Goal: Task Accomplishment & Management: Manage account settings

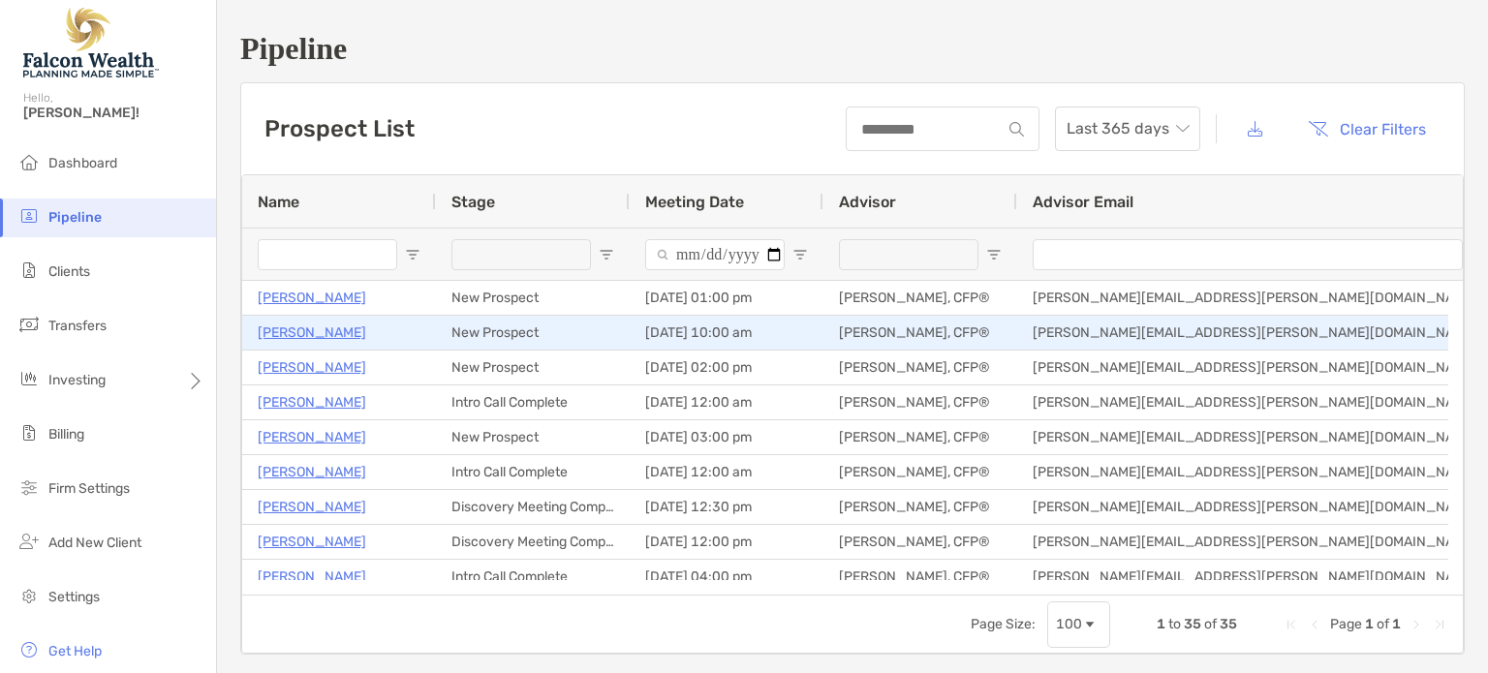
click at [296, 336] on p "[PERSON_NAME]" at bounding box center [312, 333] width 109 height 24
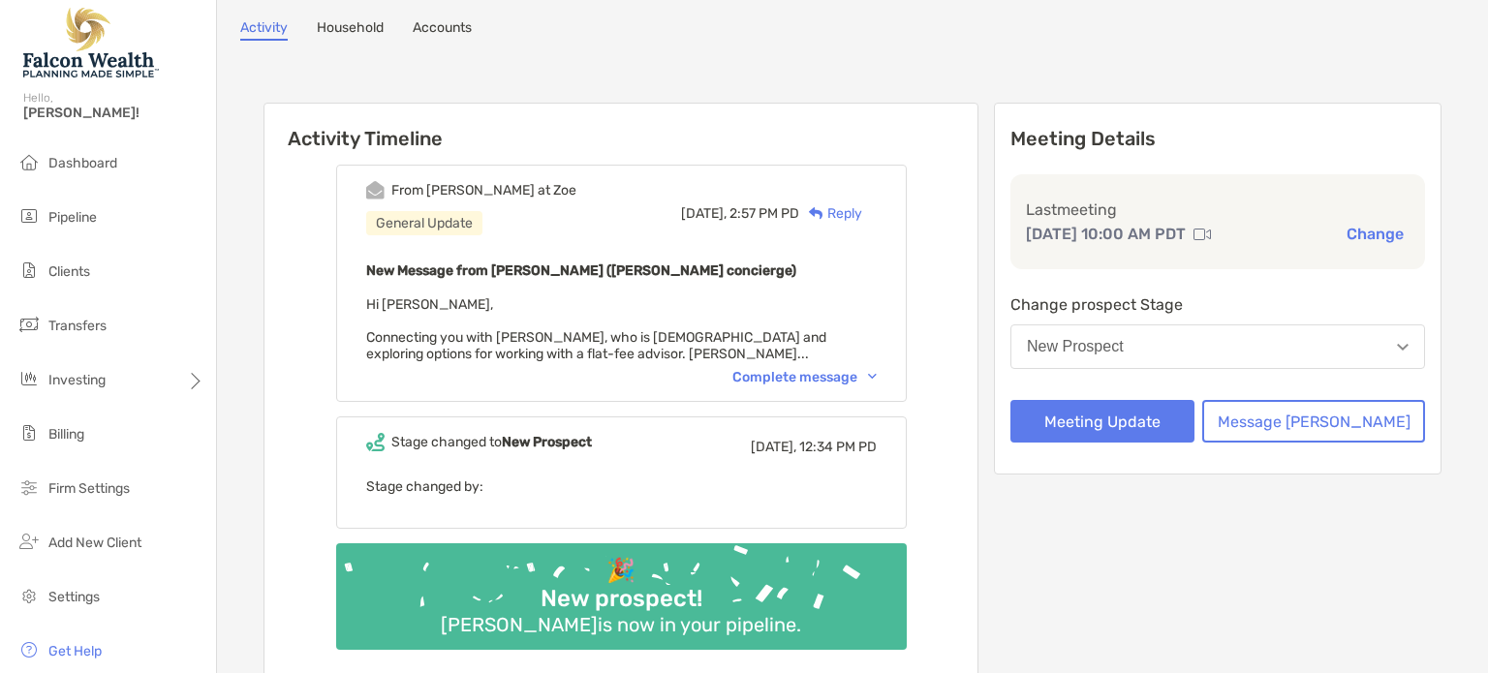
scroll to position [194, 0]
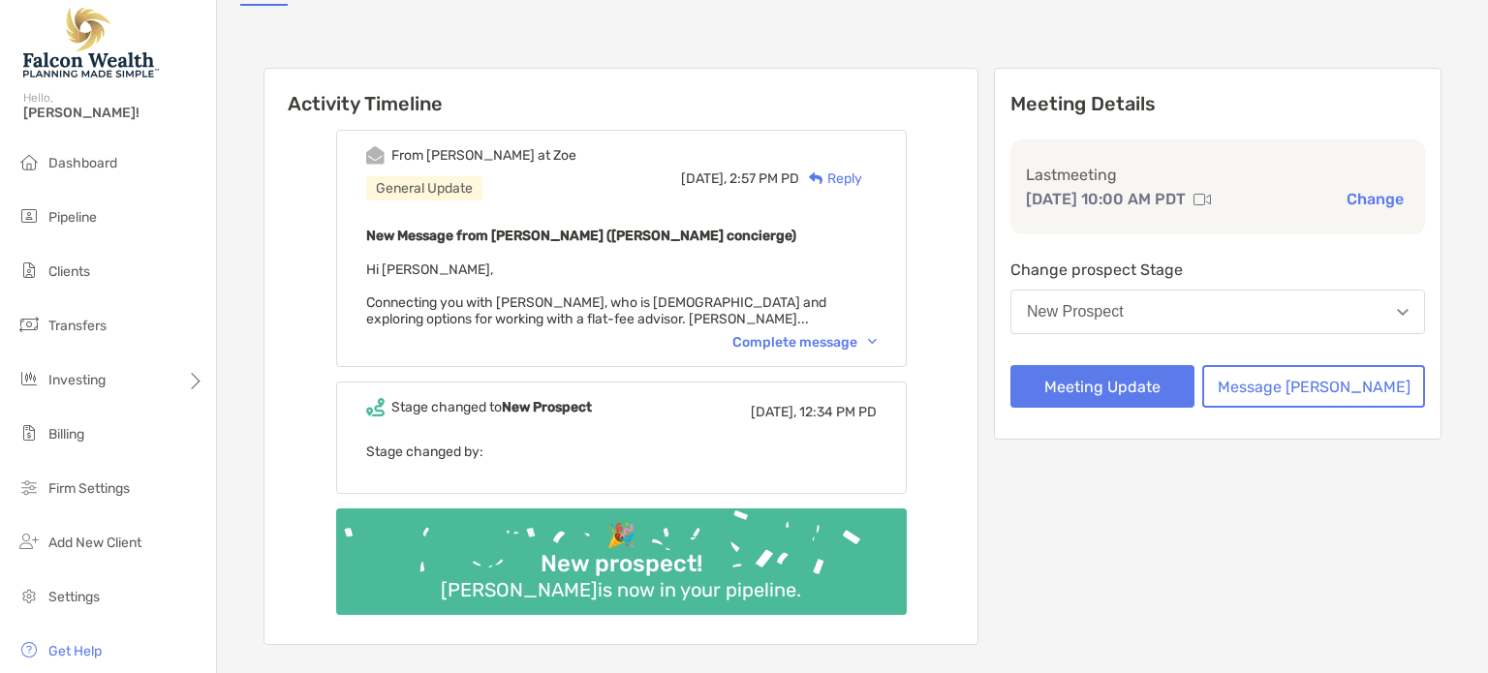
click at [841, 334] on div "Complete message" at bounding box center [805, 342] width 144 height 16
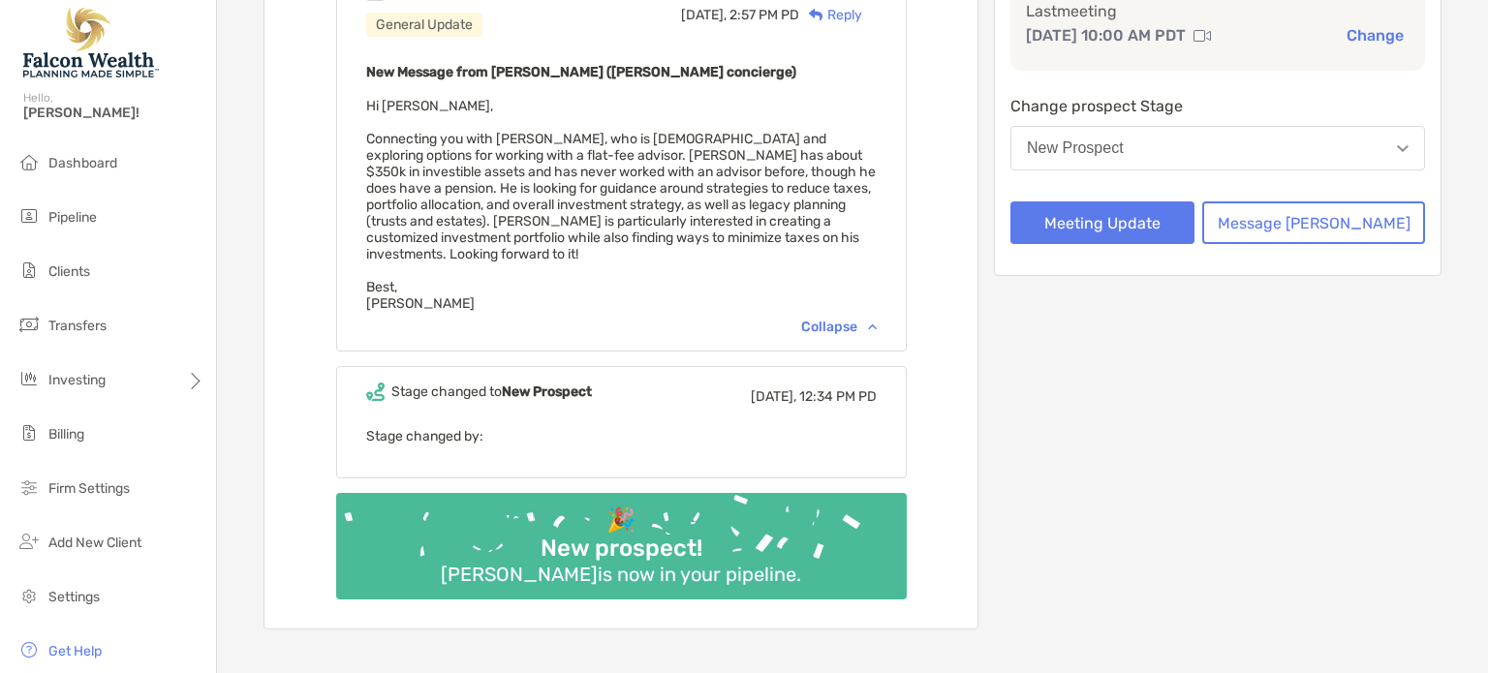
scroll to position [388, 0]
